Goal: Task Accomplishment & Management: Use online tool/utility

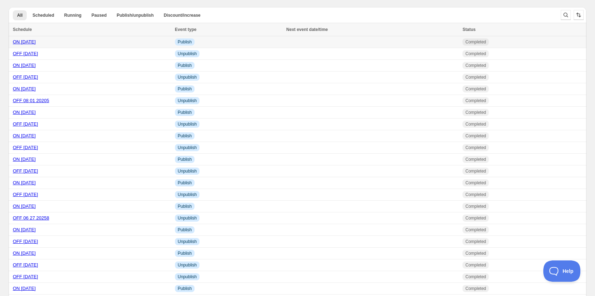
click at [30, 39] on link "ON [DATE]" at bounding box center [24, 41] width 23 height 5
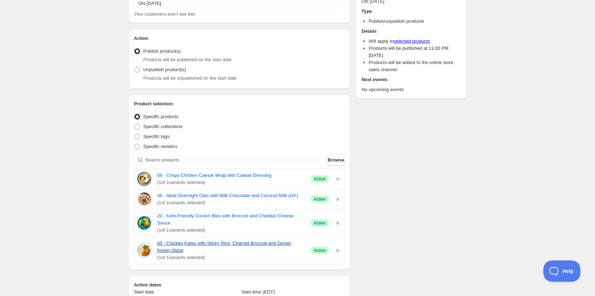
scroll to position [107, 0]
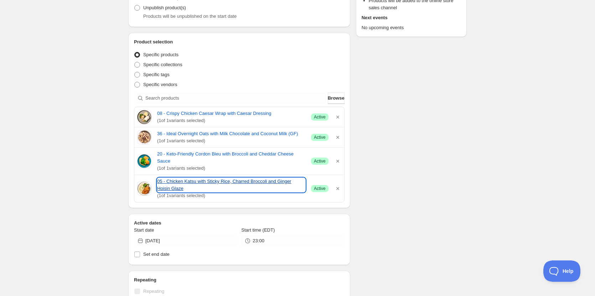
click at [206, 178] on link "05 - Chicken Katsu with Sticky Rice, Charred Broccoli and Ginger Hoisin Glaze" at bounding box center [231, 185] width 148 height 14
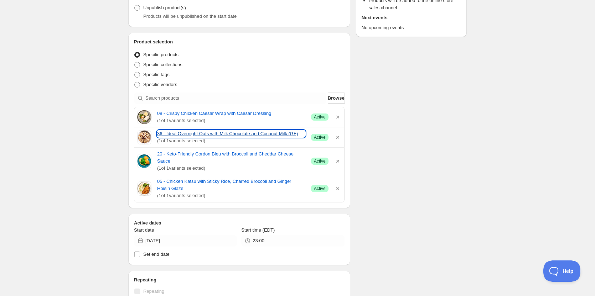
click at [190, 135] on link "36 - Ideal Overnight Oats with Milk Chocolate and Coconut Milk (GF)" at bounding box center [231, 133] width 148 height 7
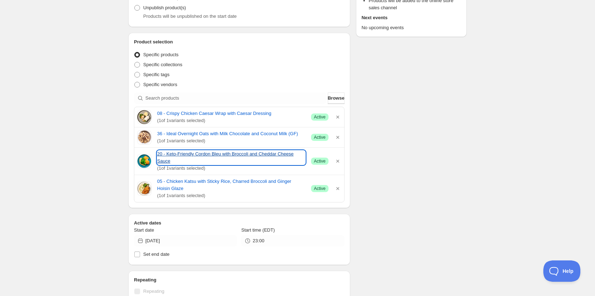
click at [196, 154] on link "20 - Keto-Friendly Cordon Bleu with Broccoli and Cheddar Cheese Sauce" at bounding box center [231, 158] width 148 height 14
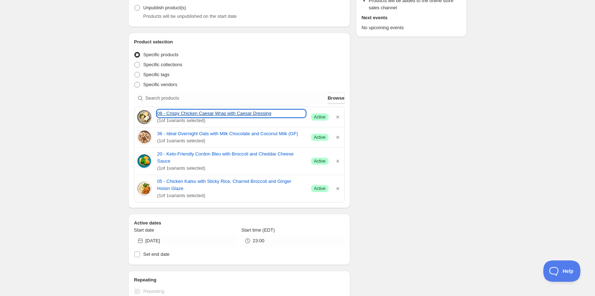
click at [170, 115] on link "08 - Crispy Chicken Caesar Wrap with Caesar Dressing" at bounding box center [231, 113] width 148 height 7
